Goal: Entertainment & Leisure: Consume media (video, audio)

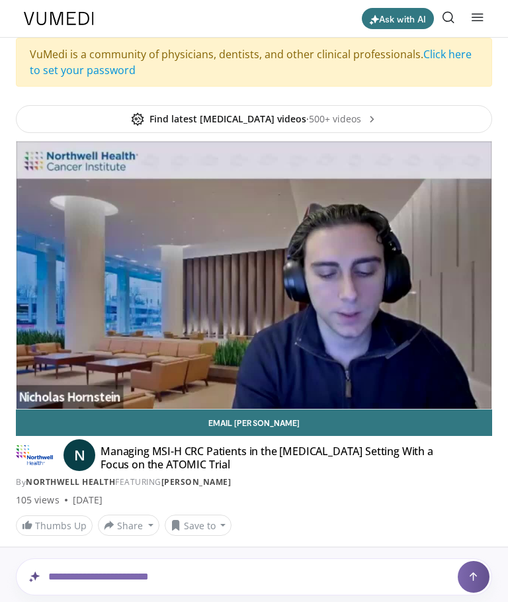
click at [278, 2] on div "Ask with AI Specialties Adult & Family Medicine Allergy, [MEDICAL_DATA], Immuno…" at bounding box center [254, 18] width 476 height 37
